Goal: Information Seeking & Learning: Learn about a topic

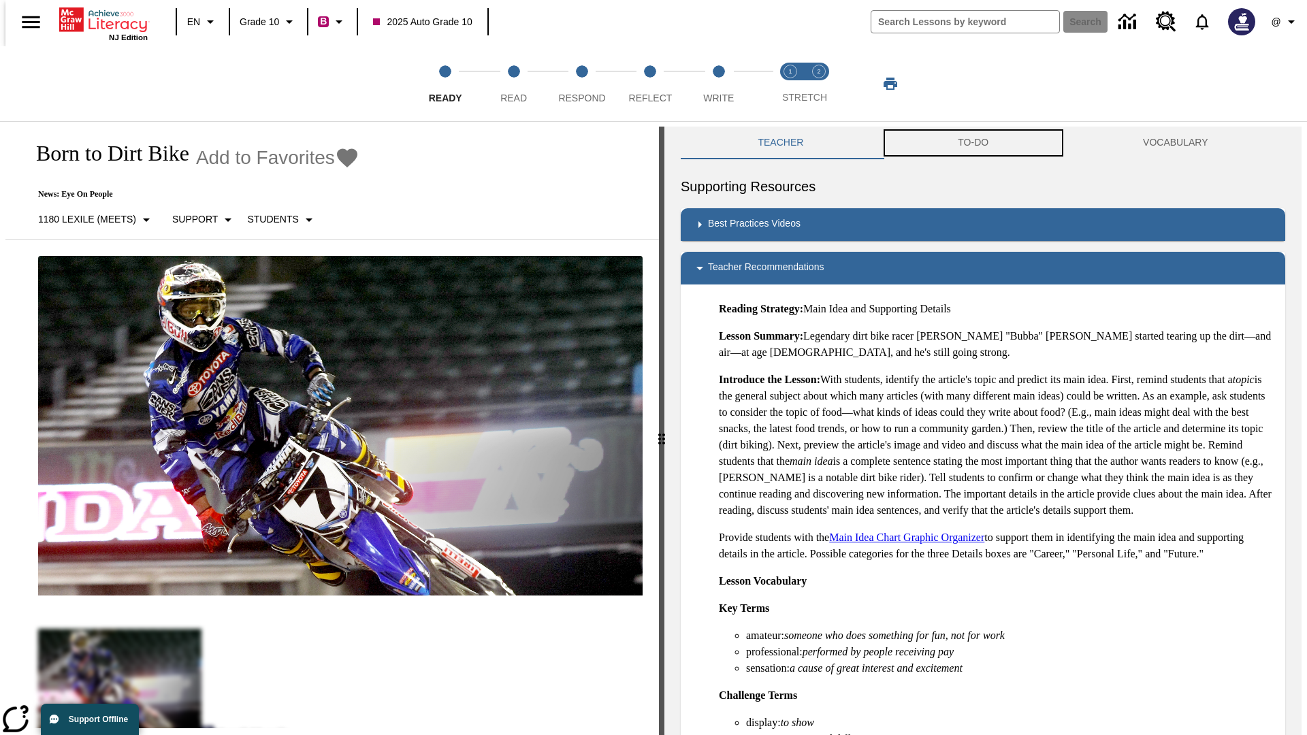
click at [973, 143] on button "TO-DO" at bounding box center [973, 143] width 185 height 33
